Goal: Information Seeking & Learning: Learn about a topic

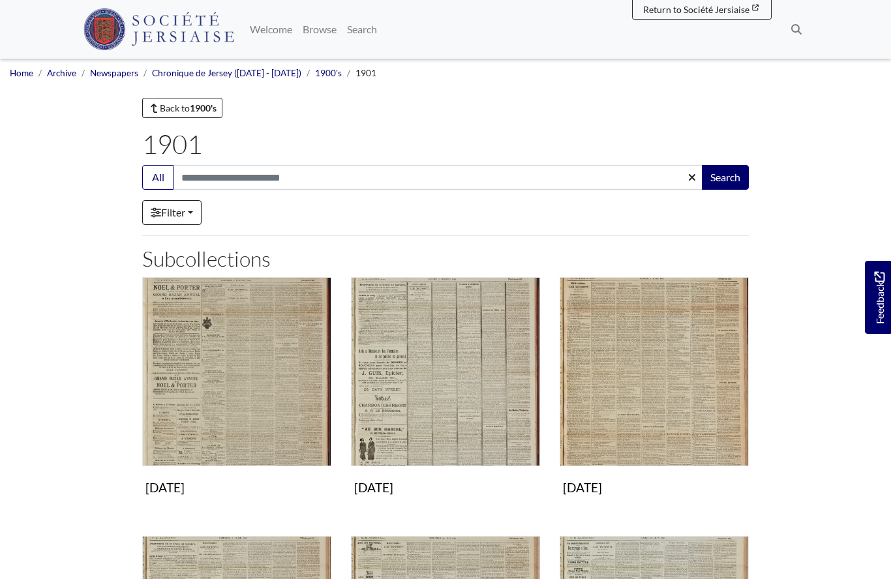
scroll to position [263, 0]
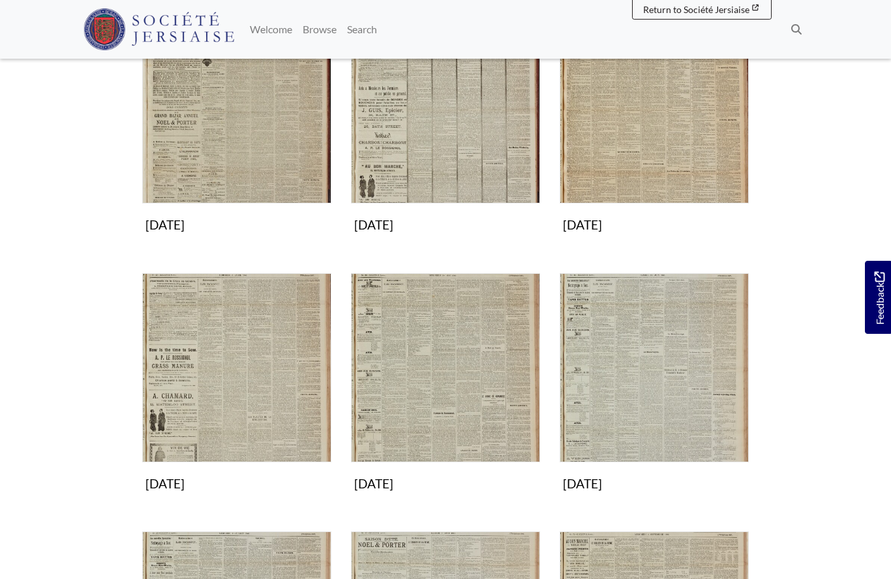
click at [419, 396] on img "Subcollection" at bounding box center [445, 367] width 189 height 189
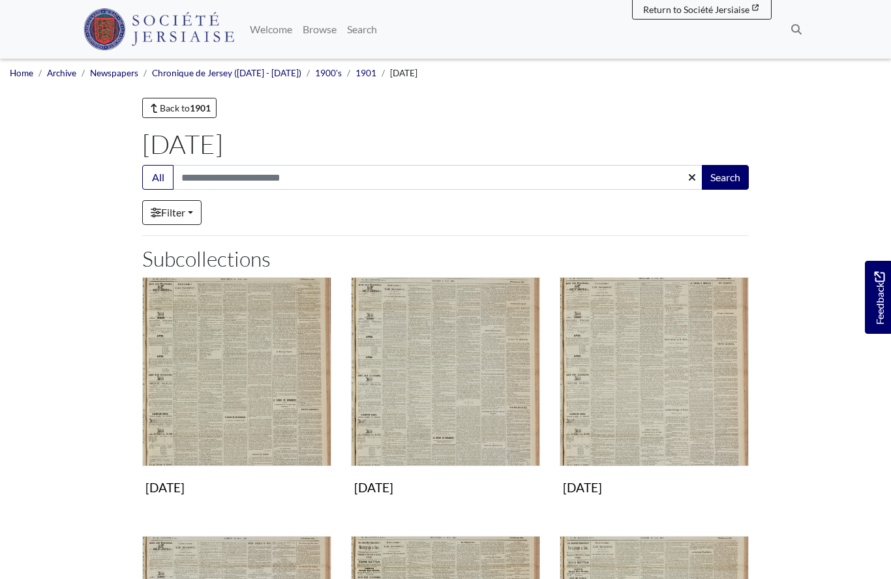
click at [631, 407] on img "Subcollection" at bounding box center [653, 371] width 189 height 189
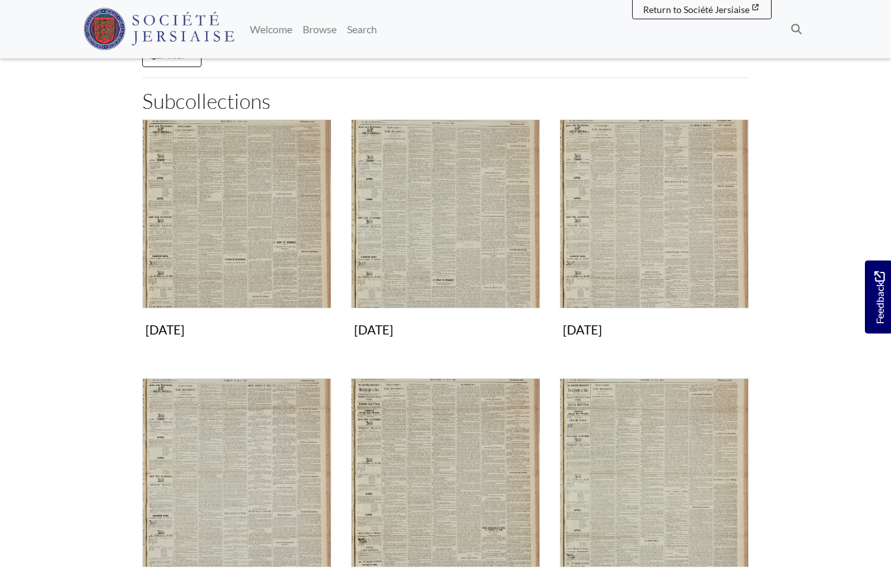
scroll to position [158, 0]
click at [233, 526] on img "Subcollection" at bounding box center [236, 472] width 189 height 189
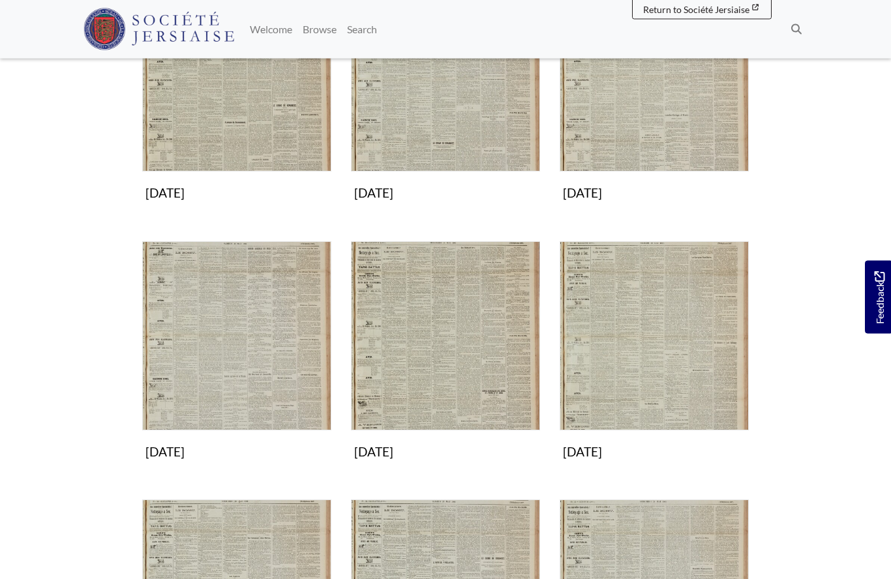
scroll to position [0, 0]
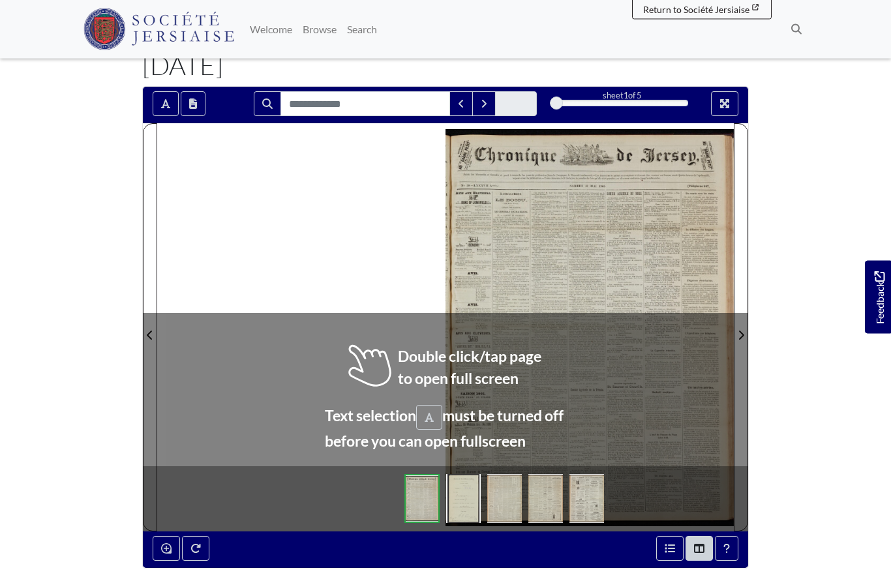
scroll to position [79, 0]
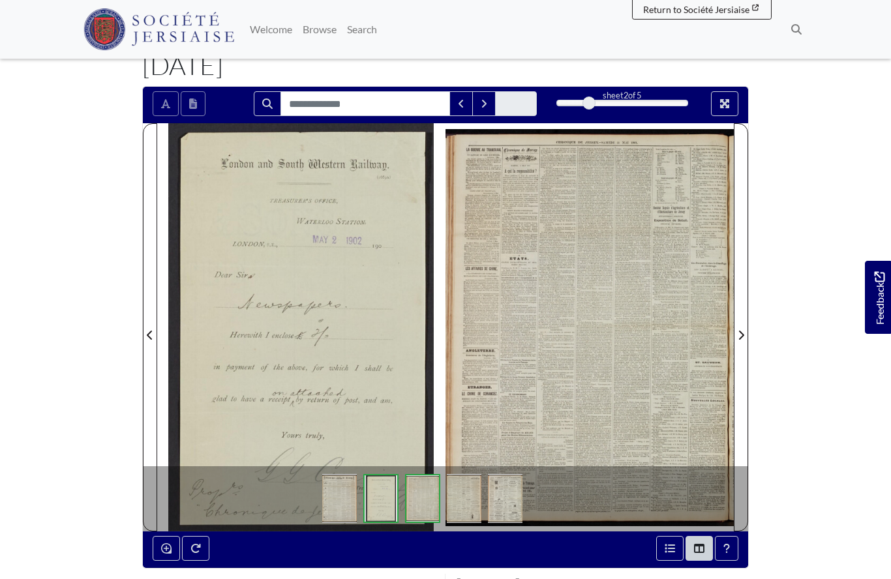
scroll to position [136, 0]
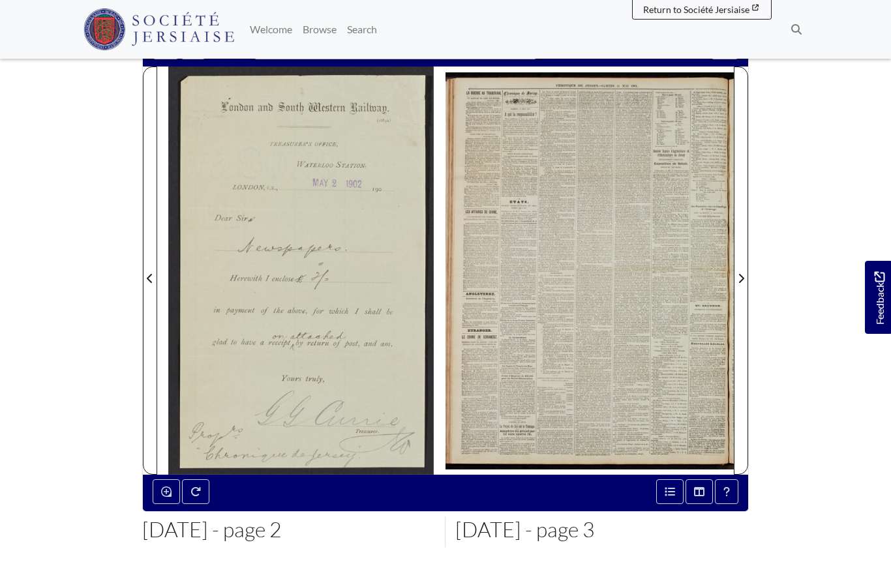
click at [516, 385] on div at bounding box center [589, 271] width 288 height 408
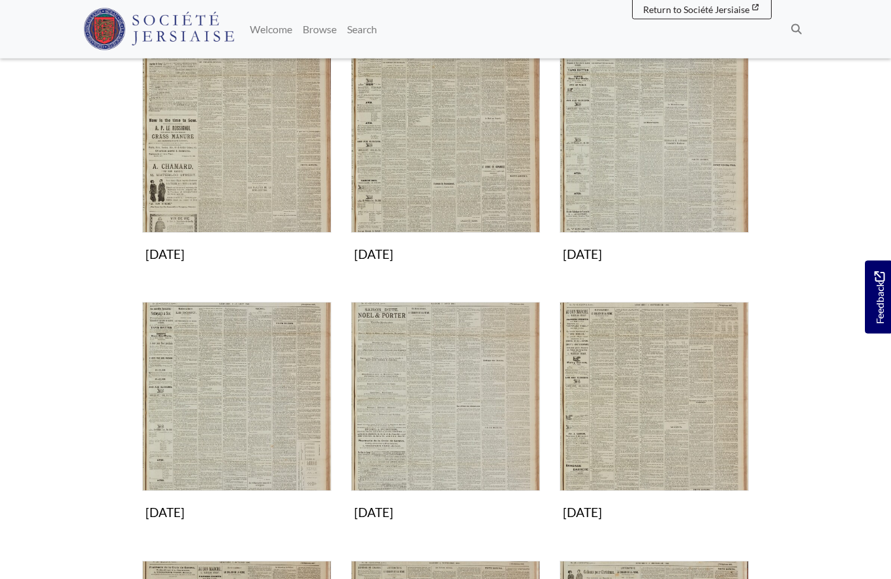
scroll to position [492, 0]
click at [229, 422] on img "Subcollection" at bounding box center [236, 396] width 189 height 189
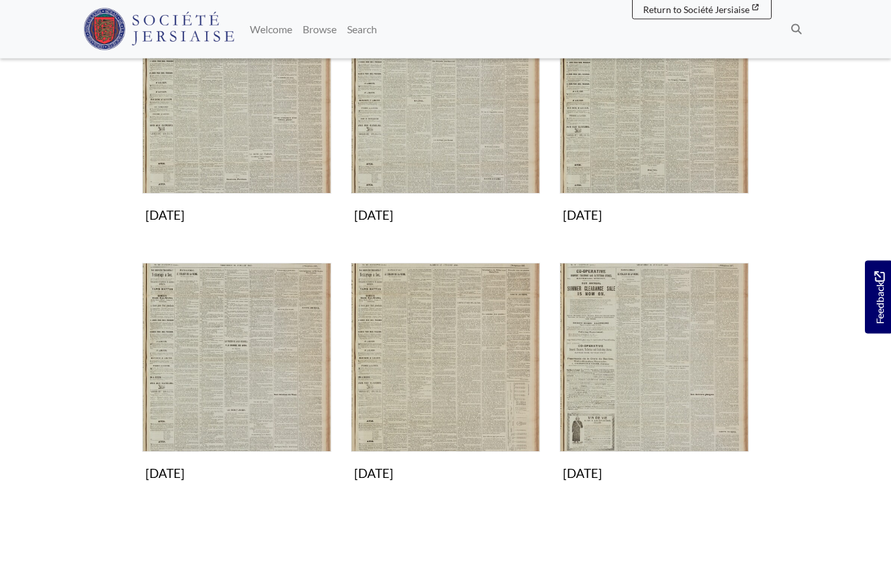
scroll to position [531, 0]
click at [625, 378] on img "Subcollection" at bounding box center [653, 357] width 189 height 189
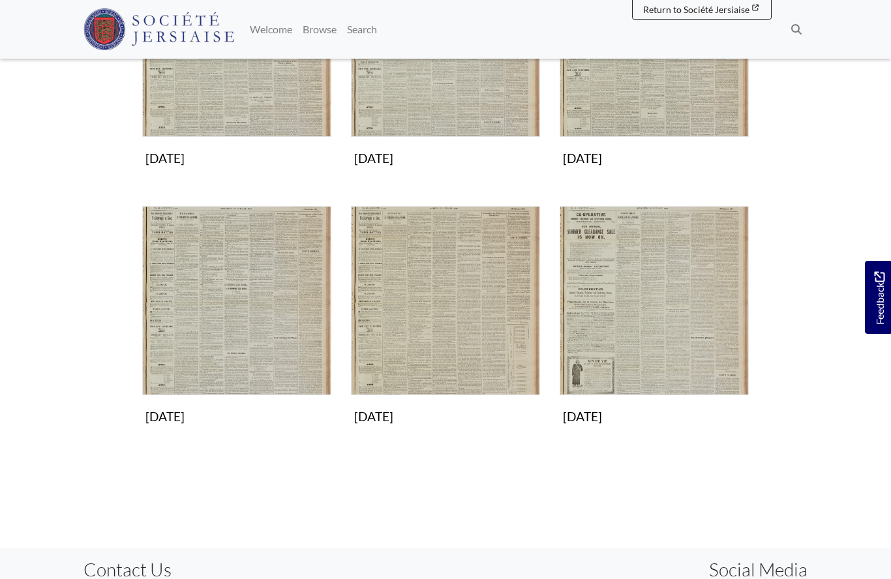
click at [666, 321] on img "Subcollection" at bounding box center [653, 300] width 189 height 189
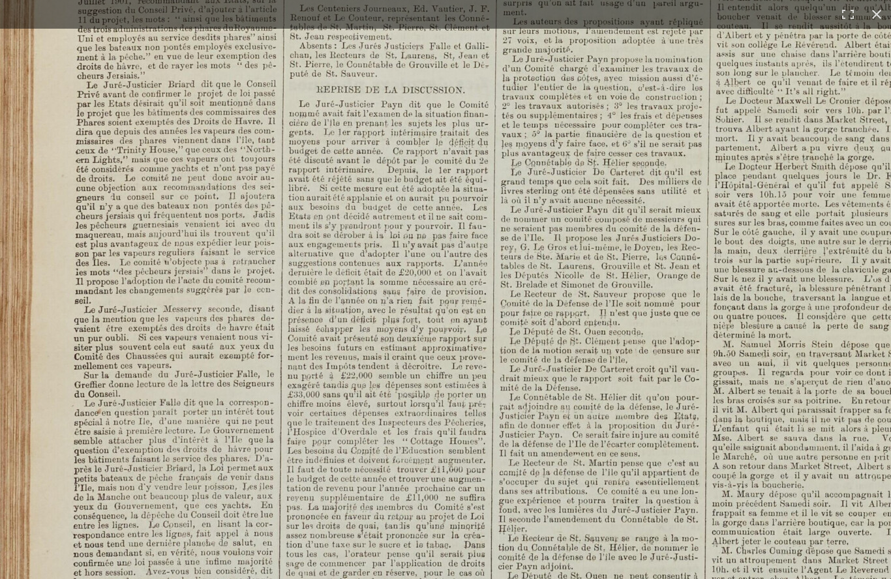
scroll to position [171, 0]
